Goal: Task Accomplishment & Management: Manage account settings

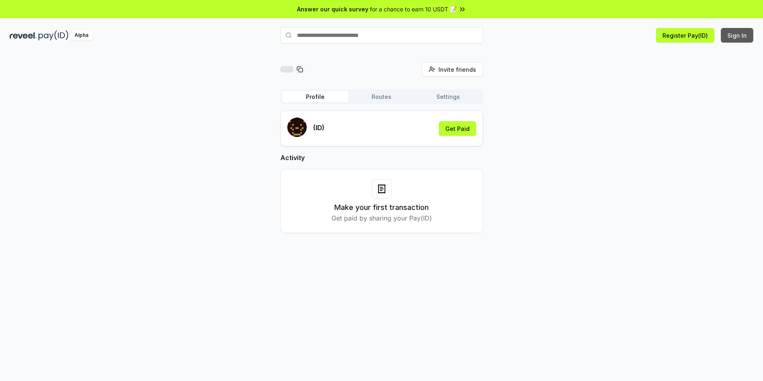
click at [735, 34] on button "Sign In" at bounding box center [737, 35] width 32 height 15
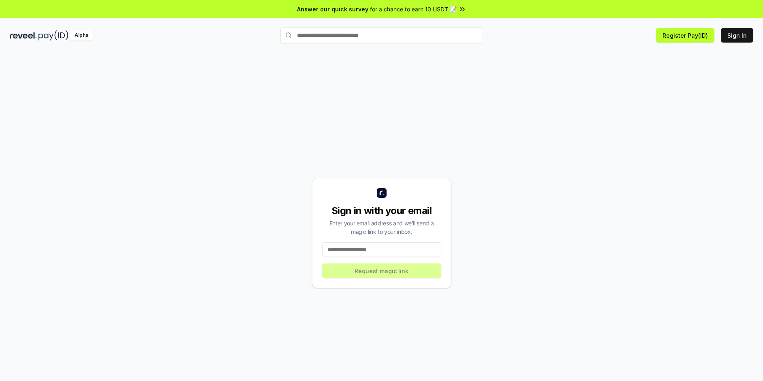
click at [368, 251] on input at bounding box center [381, 249] width 119 height 15
click at [688, 40] on button "Register Pay(ID)" at bounding box center [685, 35] width 58 height 15
click at [361, 40] on input "text" at bounding box center [382, 35] width 203 height 16
click at [347, 250] on input at bounding box center [381, 249] width 119 height 15
click at [729, 37] on button "Sign In" at bounding box center [737, 35] width 32 height 15
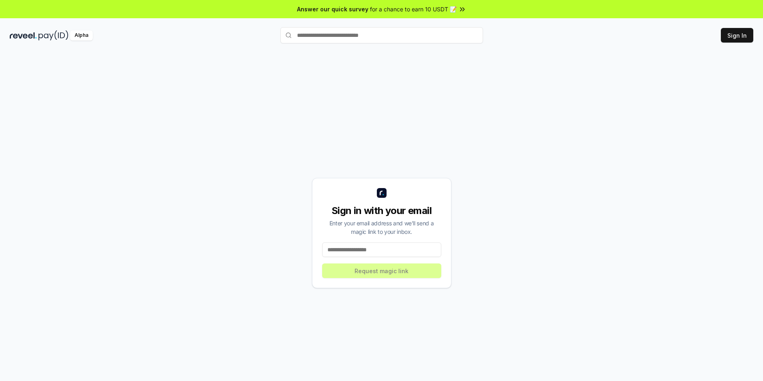
click at [346, 251] on input at bounding box center [381, 249] width 119 height 15
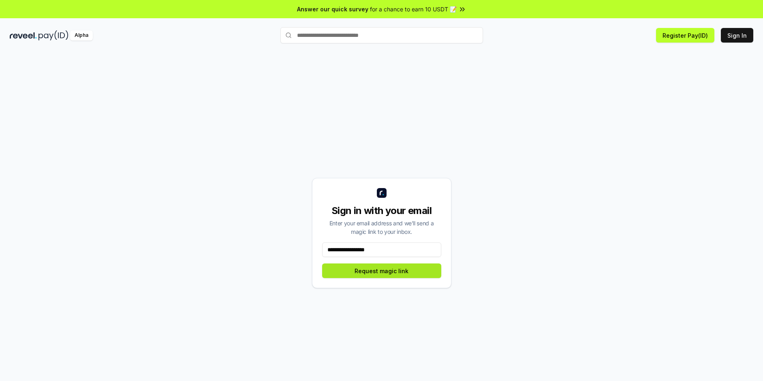
type input "**********"
click at [364, 275] on button "Request magic link" at bounding box center [381, 270] width 119 height 15
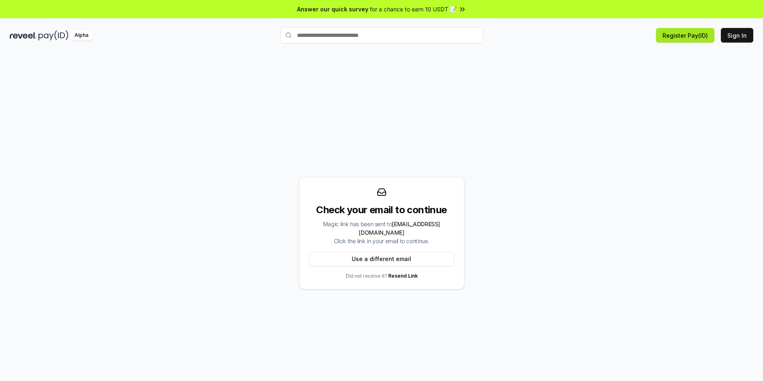
click at [679, 35] on button "Register Pay(ID)" at bounding box center [685, 35] width 58 height 15
click at [321, 41] on input "text" at bounding box center [382, 35] width 203 height 16
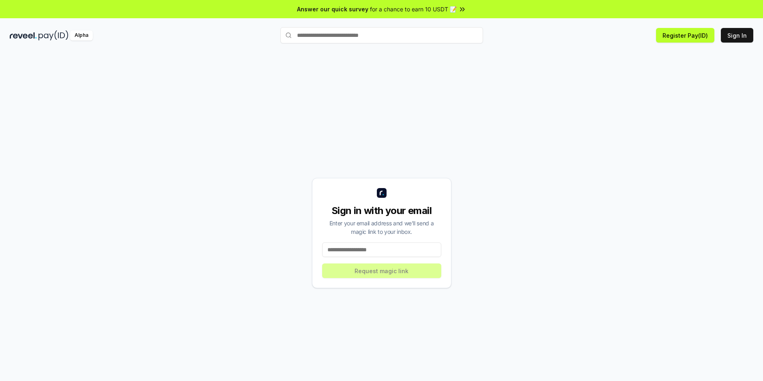
click at [384, 36] on input "text" at bounding box center [382, 35] width 203 height 16
click at [81, 37] on div "Alpha" at bounding box center [81, 35] width 23 height 10
click at [49, 36] on img at bounding box center [54, 35] width 30 height 10
click at [379, 253] on input at bounding box center [381, 249] width 119 height 15
type input "**********"
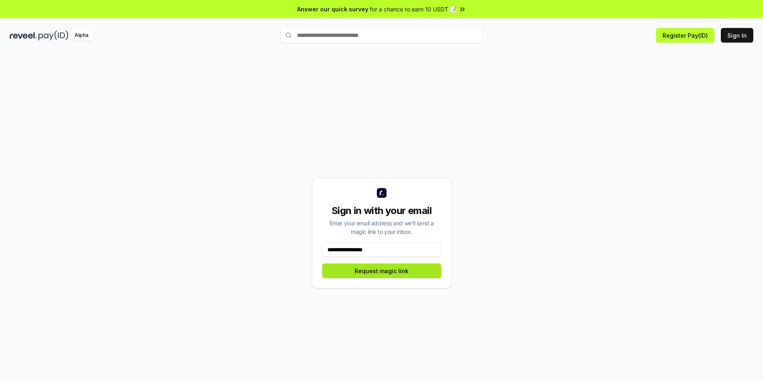
click at [414, 272] on button "Request magic link" at bounding box center [381, 270] width 119 height 15
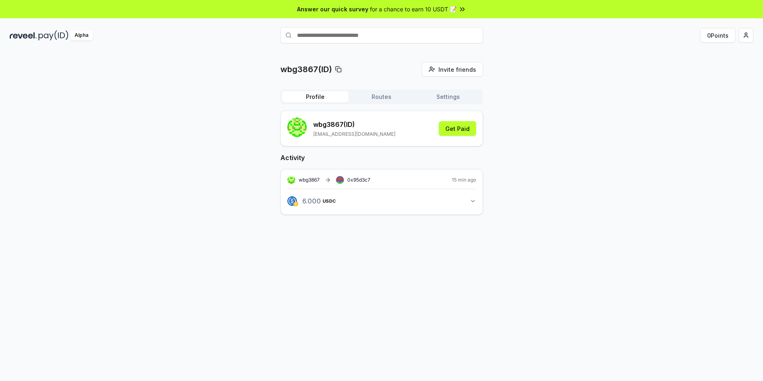
click at [470, 201] on icon "button" at bounding box center [473, 201] width 6 height 6
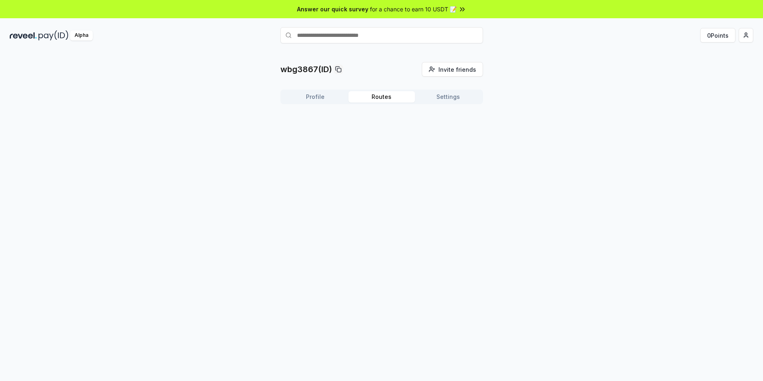
click at [385, 96] on button "Routes" at bounding box center [382, 96] width 66 height 11
click at [325, 93] on button "Profile" at bounding box center [315, 96] width 66 height 11
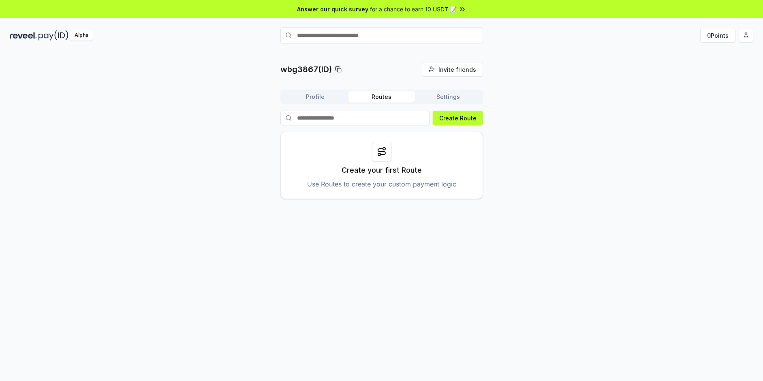
click at [381, 96] on button "Routes" at bounding box center [382, 96] width 66 height 11
click at [381, 155] on icon at bounding box center [382, 152] width 10 height 10
click at [443, 96] on button "Settings" at bounding box center [448, 96] width 66 height 11
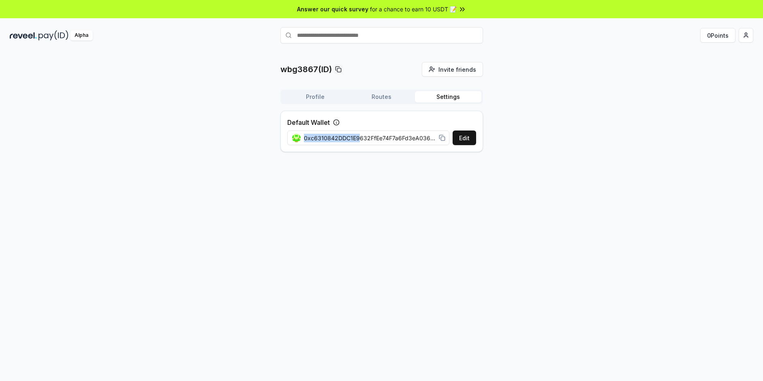
drag, startPoint x: 357, startPoint y: 141, endPoint x: 460, endPoint y: 145, distance: 102.7
click at [460, 145] on div "Default Wallet Edit 0xc6310842DDC1E9632FfEe74F7a6Fd3eA0362321b" at bounding box center [382, 131] width 203 height 41
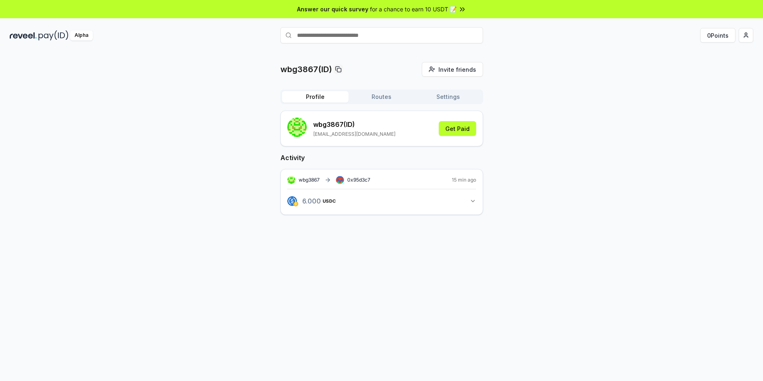
click at [302, 99] on button "Profile" at bounding box center [315, 96] width 66 height 11
click at [315, 201] on span "6 USDC" at bounding box center [315, 201] width 27 height 6
click at [467, 203] on button "6.000 USDC 6 USDC" at bounding box center [381, 201] width 189 height 14
click at [324, 129] on p "wbg3867 (ID)" at bounding box center [354, 125] width 82 height 10
click at [294, 130] on rect "submit" at bounding box center [295, 130] width 2 height 2
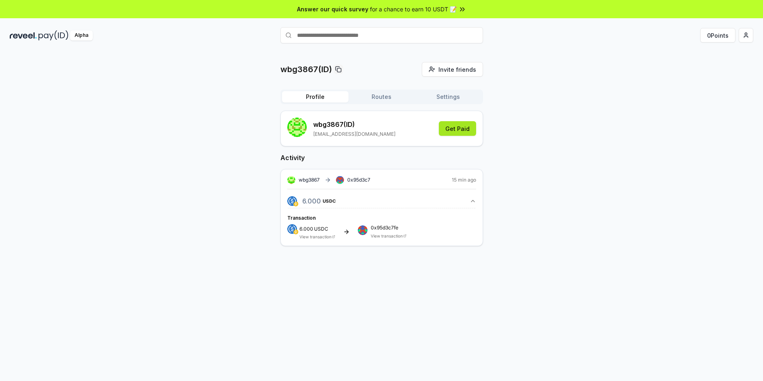
click at [464, 131] on button "Get Paid" at bounding box center [457, 128] width 37 height 15
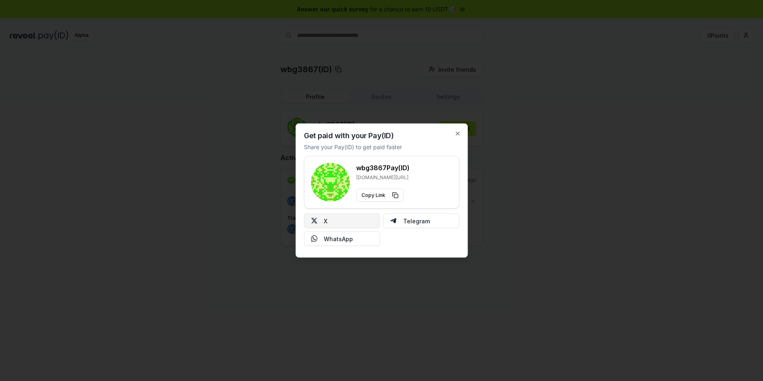
click at [333, 222] on button "X" at bounding box center [342, 221] width 76 height 15
click at [372, 193] on button "Copy Link" at bounding box center [379, 195] width 47 height 13
click at [457, 135] on icon "button" at bounding box center [457, 134] width 6 height 6
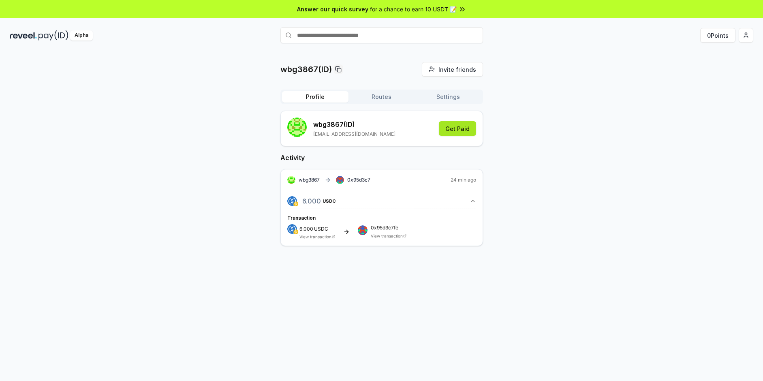
click at [454, 127] on button "Get Paid" at bounding box center [457, 128] width 37 height 15
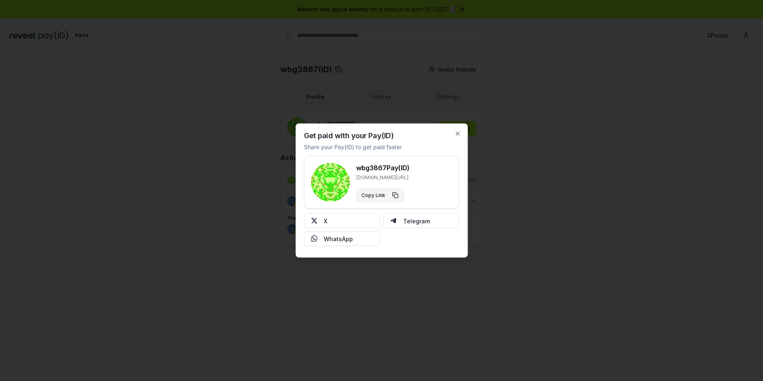
click at [373, 198] on button "Copy Link" at bounding box center [379, 195] width 47 height 13
click at [460, 135] on icon "button" at bounding box center [457, 134] width 6 height 6
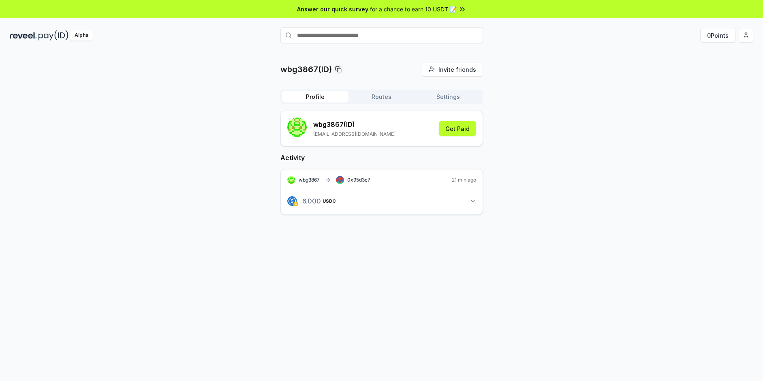
click at [387, 97] on button "Routes" at bounding box center [382, 96] width 66 height 11
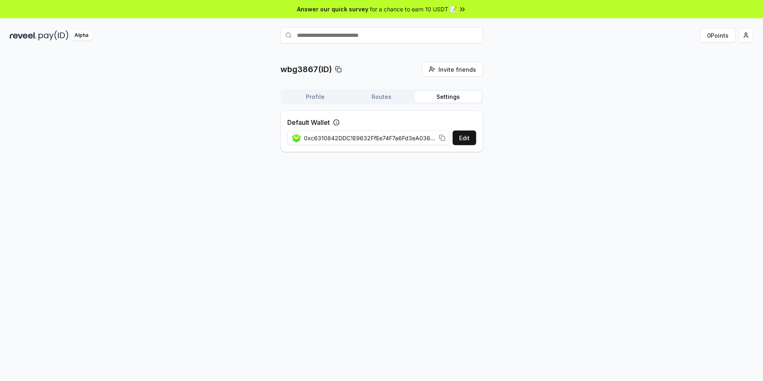
click at [445, 97] on button "Settings" at bounding box center [448, 96] width 66 height 11
click at [316, 92] on button "Profile" at bounding box center [315, 96] width 66 height 11
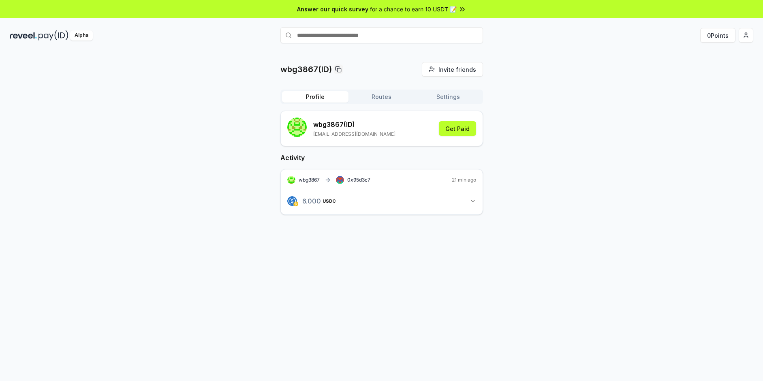
click at [311, 69] on p "wbg3867(ID)" at bounding box center [306, 69] width 51 height 11
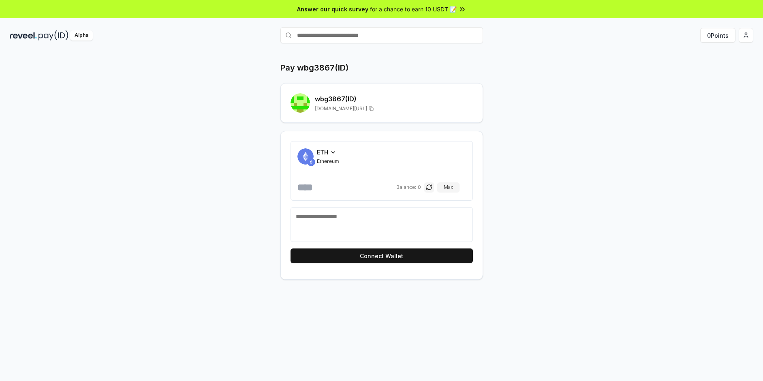
click at [328, 154] on span "ETH" at bounding box center [322, 152] width 11 height 9
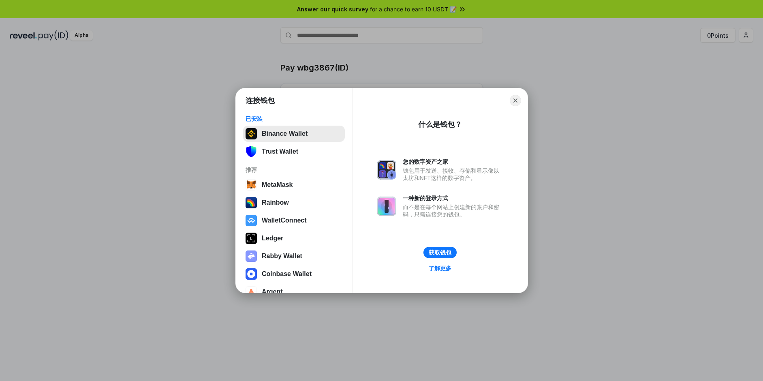
click at [312, 134] on button "Binance Wallet" at bounding box center [294, 134] width 102 height 16
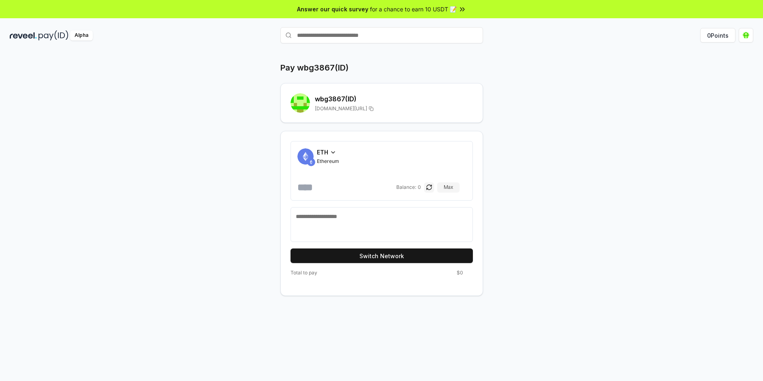
click at [332, 158] on span "Ethereum" at bounding box center [328, 161] width 22 height 6
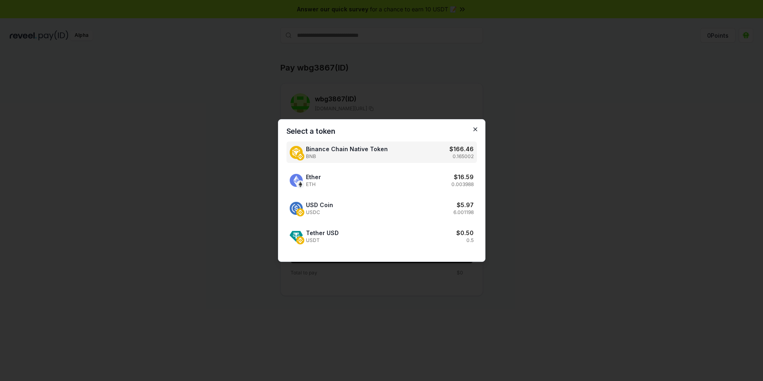
click at [476, 132] on icon "button" at bounding box center [475, 129] width 6 height 6
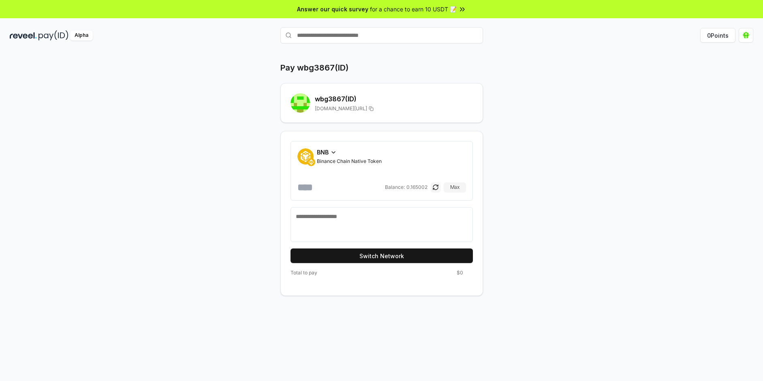
click at [338, 219] on textarea at bounding box center [382, 224] width 172 height 24
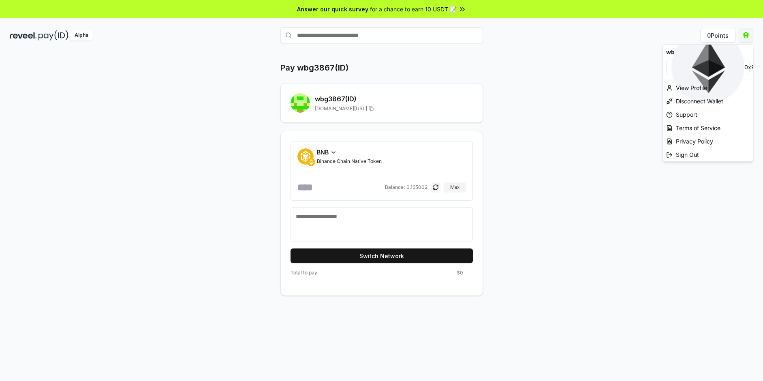
click at [747, 36] on html "Answer our quick survey for a chance to earn 10 USDT 📝 Alpha 0 Points Pay wbg38…" at bounding box center [381, 190] width 763 height 381
click at [693, 88] on div "View Profile" at bounding box center [708, 87] width 90 height 13
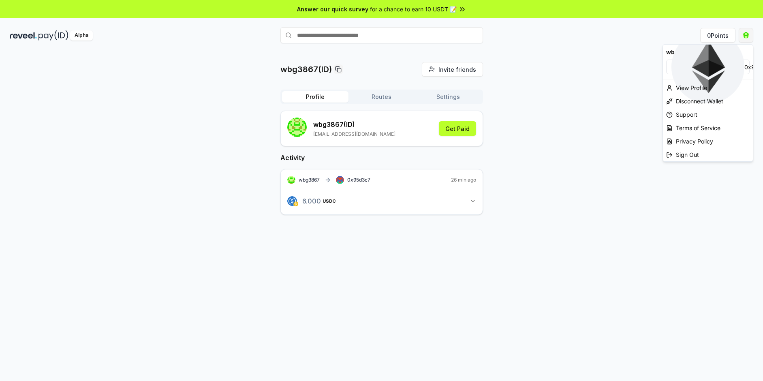
click at [749, 37] on html "Answer our quick survey for a chance to earn 10 USDT 📝 Alpha 0 Points wbg3867(I…" at bounding box center [381, 190] width 763 height 381
click at [695, 100] on div "Disconnect Wallet" at bounding box center [708, 100] width 90 height 13
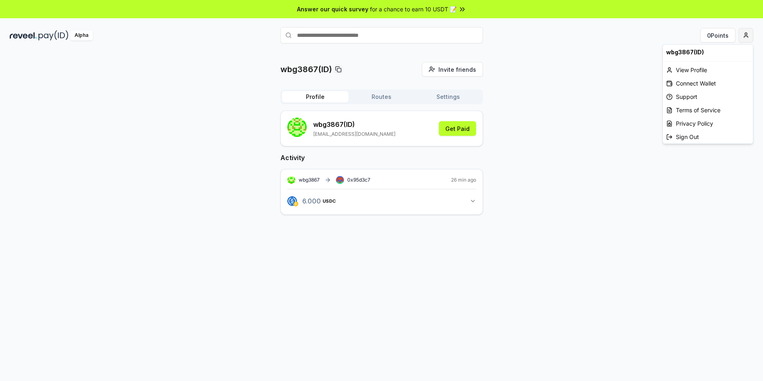
click at [745, 40] on html "Answer our quick survey for a chance to earn 10 USDT 📝 Alpha 0 Points wbg3867(I…" at bounding box center [381, 190] width 763 height 381
click at [688, 74] on div "View Profile" at bounding box center [708, 69] width 90 height 13
click at [344, 129] on div "wbg3867 (ID) wbg3867@gmail.com" at bounding box center [354, 129] width 82 height 18
click at [333, 129] on p "wbg3867 (ID)" at bounding box center [354, 125] width 82 height 10
click at [719, 33] on button "0 Points" at bounding box center [718, 35] width 35 height 15
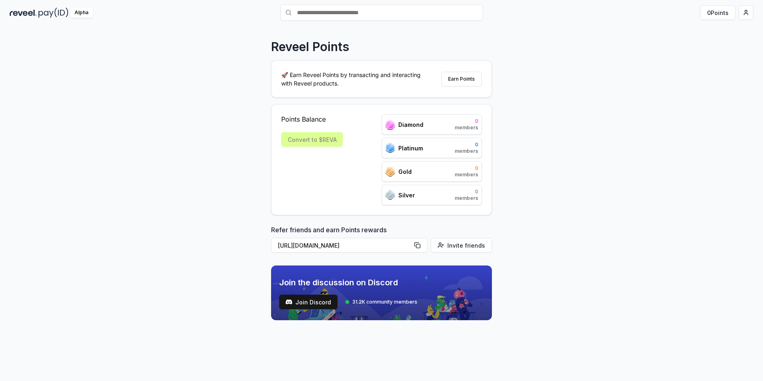
scroll to position [23, 0]
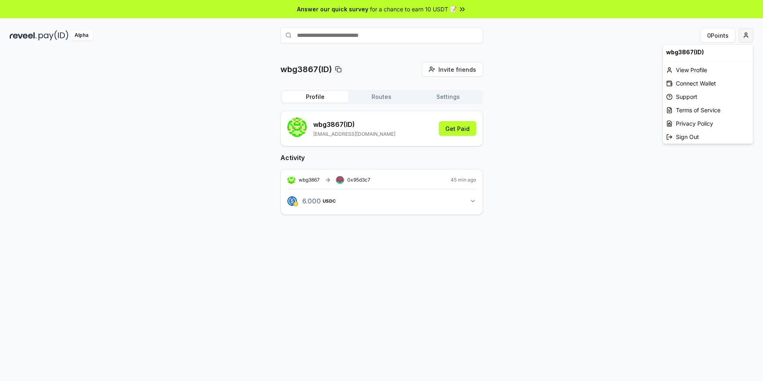
click at [745, 35] on html "Answer our quick survey for a chance to earn 10 USDT 📝 Alpha 0 Points wbg3867(I…" at bounding box center [381, 190] width 763 height 381
click at [698, 66] on div "View Profile" at bounding box center [708, 69] width 90 height 13
click at [749, 38] on html "Answer our quick survey for a chance to earn 10 USDT 📝 Alpha 0 Points wbg3867(I…" at bounding box center [381, 190] width 763 height 381
click at [575, 93] on html "Answer our quick survey for a chance to earn 10 USDT 📝 Alpha 0 Points wbg3867(I…" at bounding box center [381, 190] width 763 height 381
click at [375, 129] on div "wbg3867 (ID) wbg3867@gmail.com Get Paid" at bounding box center [381, 129] width 189 height 22
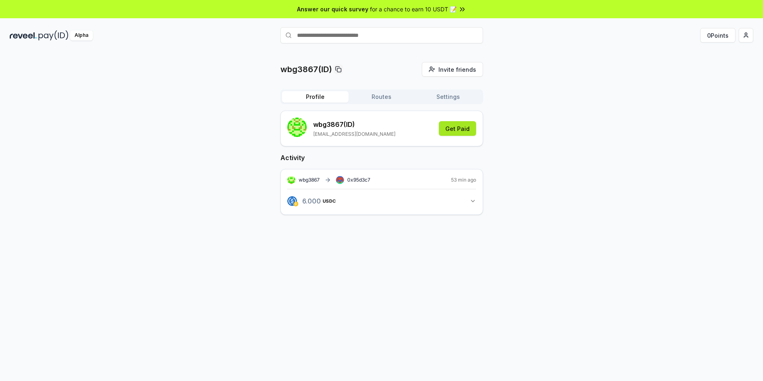
click at [455, 127] on button "Get Paid" at bounding box center [457, 128] width 37 height 15
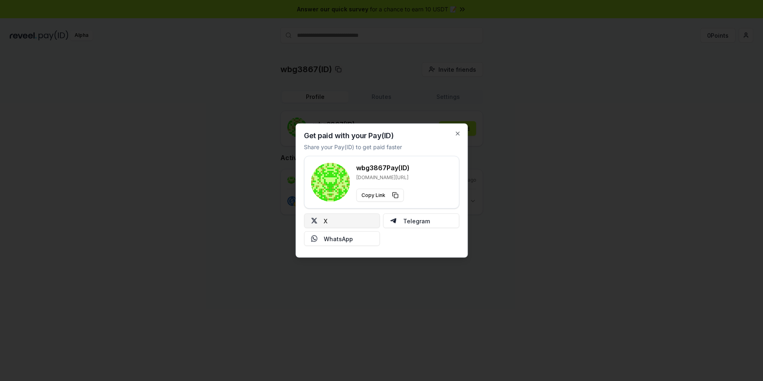
click at [344, 221] on button "X" at bounding box center [342, 221] width 76 height 15
click at [385, 173] on div "wbg3867 Pay(ID) reveel.id/pay/wbg3867" at bounding box center [383, 172] width 54 height 18
click at [460, 134] on icon "button" at bounding box center [457, 134] width 6 height 6
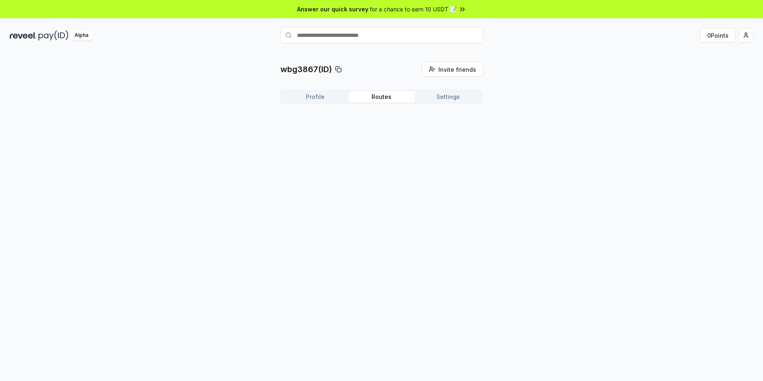
click at [381, 97] on button "Routes" at bounding box center [382, 96] width 66 height 11
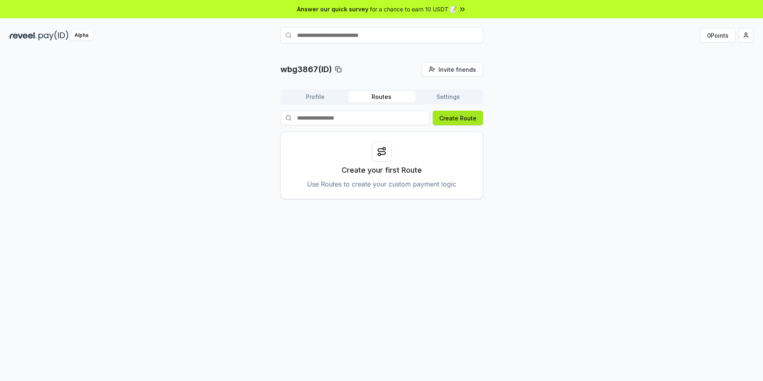
click at [452, 121] on button "Create Route" at bounding box center [458, 118] width 50 height 15
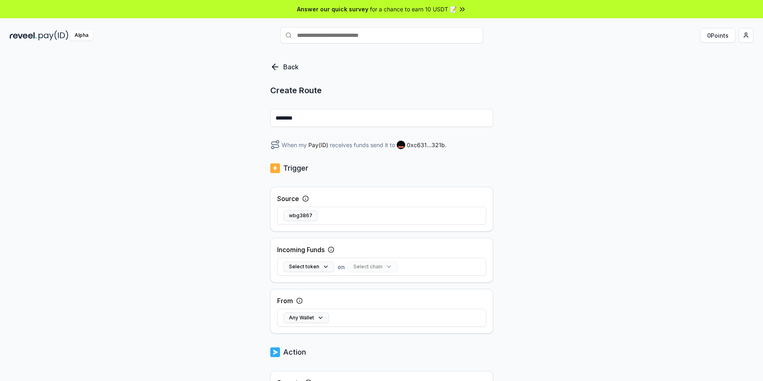
click at [421, 116] on input "********" at bounding box center [381, 118] width 223 height 18
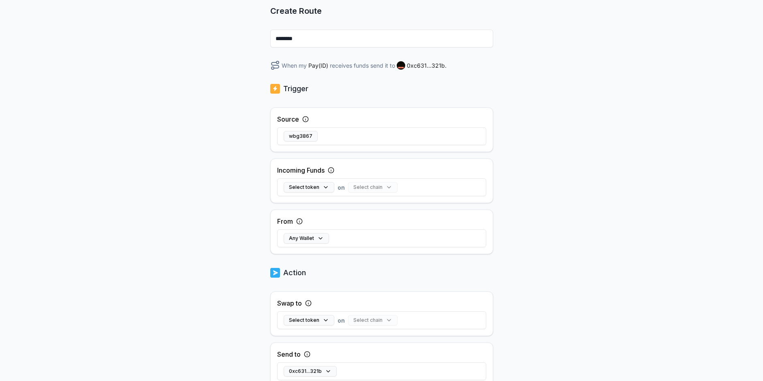
scroll to position [80, 0]
click at [386, 186] on div "Select chain" at bounding box center [372, 186] width 49 height 11
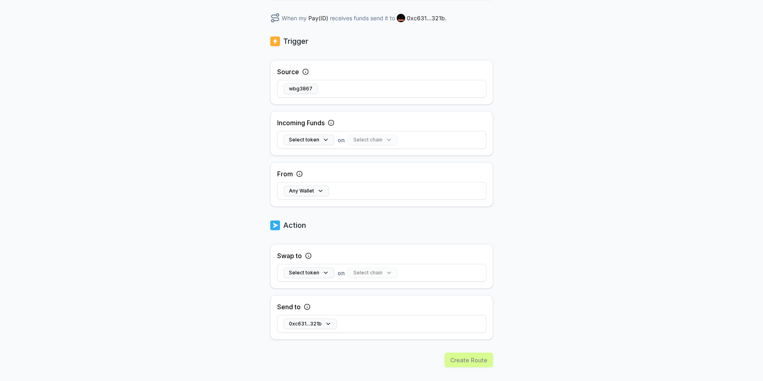
scroll to position [132, 0]
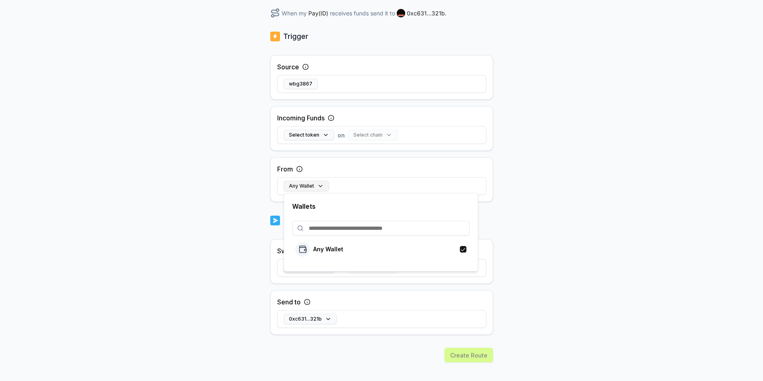
click at [316, 186] on button "Any Wallet" at bounding box center [306, 186] width 45 height 11
click at [516, 216] on div "Back Create Route ******** When my Pay(ID) receives funds send it to 0xc631...3…" at bounding box center [381, 93] width 763 height 358
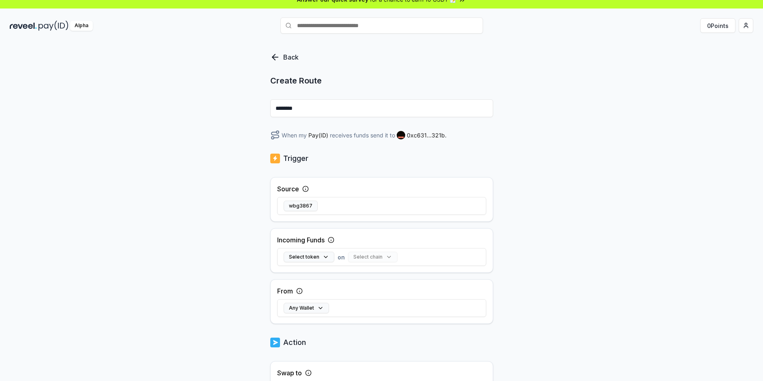
scroll to position [0, 0]
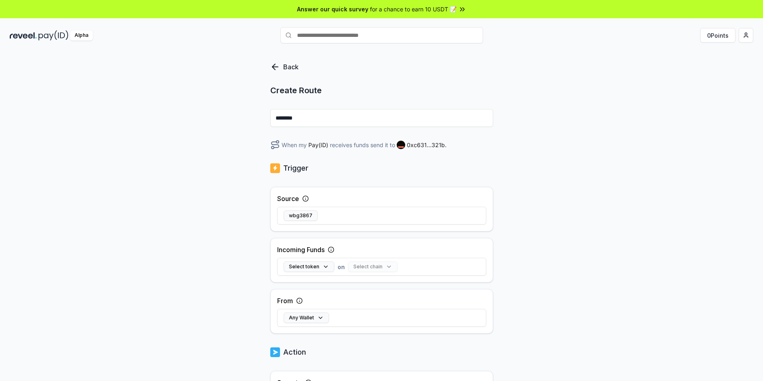
click at [276, 65] on icon at bounding box center [275, 67] width 10 height 10
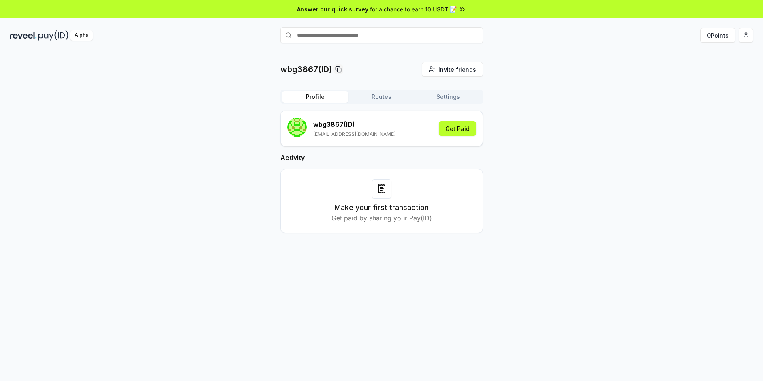
click at [323, 96] on button "Profile" at bounding box center [315, 96] width 66 height 11
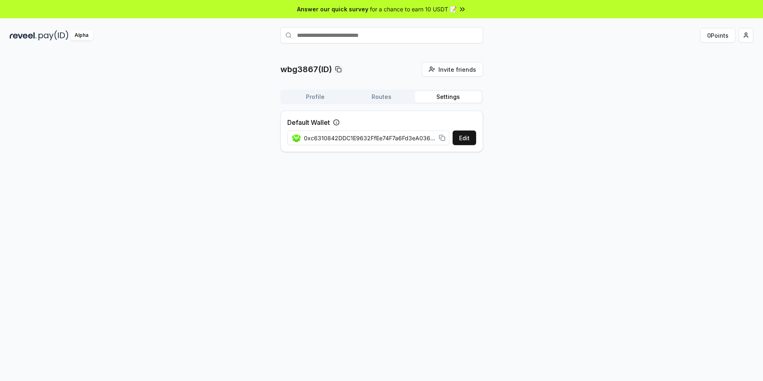
click at [455, 99] on button "Settings" at bounding box center [448, 96] width 66 height 11
click at [459, 138] on button "Edit" at bounding box center [465, 138] width 24 height 15
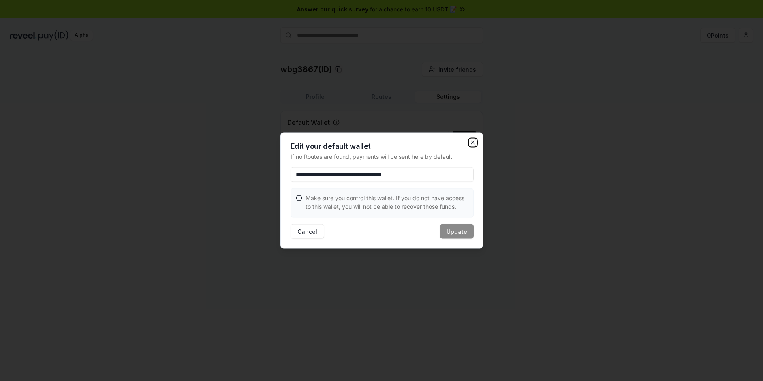
click at [474, 143] on icon "button" at bounding box center [473, 142] width 6 height 6
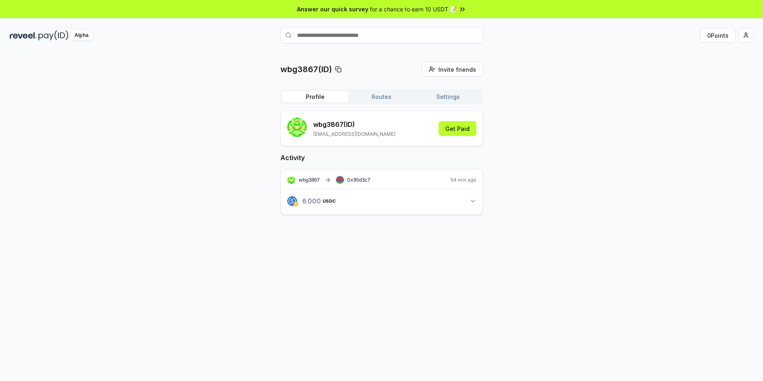
click at [317, 99] on button "Profile" at bounding box center [315, 96] width 66 height 11
click at [329, 131] on p "[EMAIL_ADDRESS][DOMAIN_NAME]" at bounding box center [354, 134] width 82 height 6
click at [298, 123] on rect "submit" at bounding box center [296, 127] width 19 height 19
click at [474, 201] on icon "button" at bounding box center [473, 201] width 6 height 6
click at [455, 10] on span "for a chance to earn 10 USDT 📝" at bounding box center [413, 9] width 87 height 9
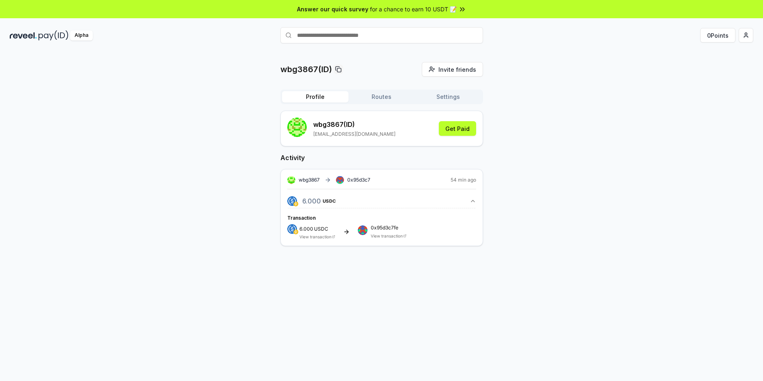
click at [56, 37] on img at bounding box center [54, 35] width 30 height 10
drag, startPoint x: 343, startPoint y: 124, endPoint x: 314, endPoint y: 124, distance: 29.2
click at [314, 124] on p "wbg3867 (ID)" at bounding box center [354, 125] width 82 height 10
copy p "wbg3867"
